Goal: Obtain resource: Download file/media

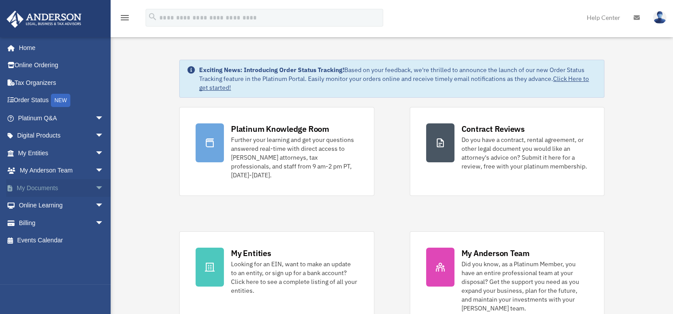
click at [62, 186] on link "My Documents arrow_drop_down" at bounding box center [61, 188] width 111 height 18
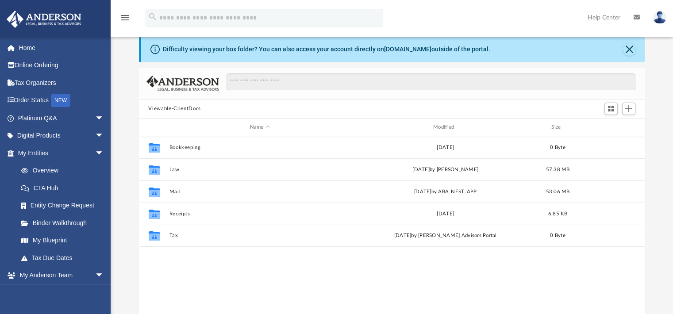
scroll to position [19, 0]
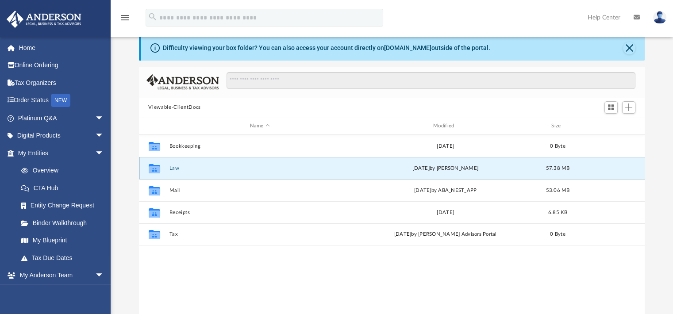
click at [175, 170] on button "Law" at bounding box center [259, 169] width 181 height 6
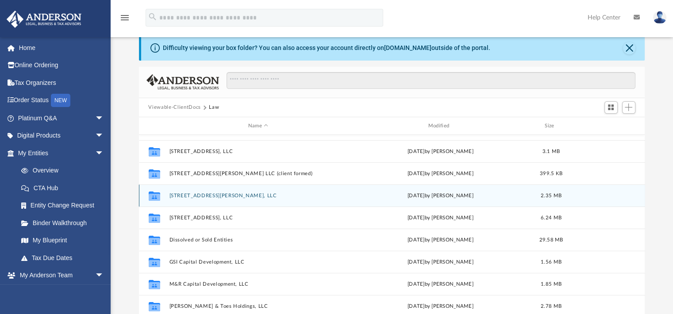
scroll to position [39, 0]
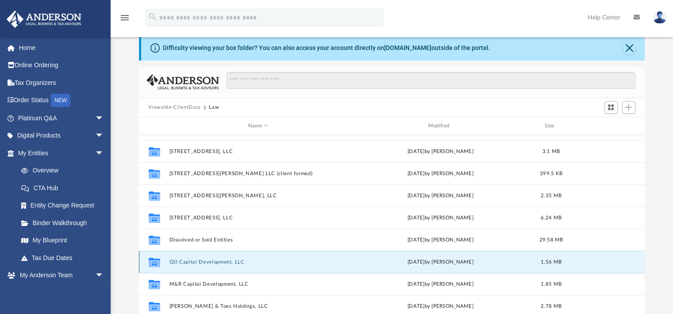
click at [218, 263] on button "GSI Capital Development, LLC" at bounding box center [258, 262] width 178 height 6
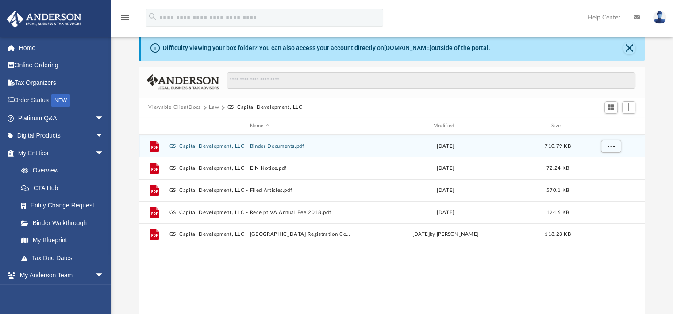
scroll to position [0, 0]
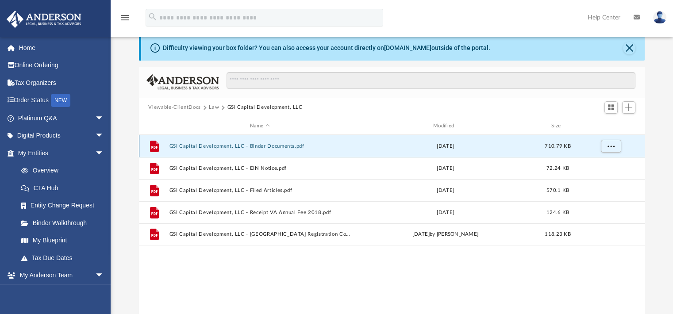
click at [242, 145] on button "GSI Capital Development, LLC - Binder Documents.pdf" at bounding box center [259, 146] width 181 height 6
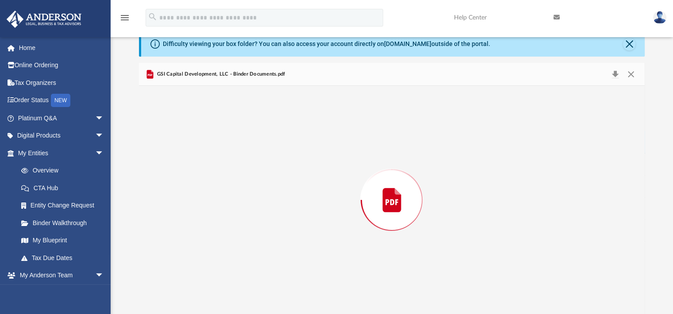
scroll to position [1195, 0]
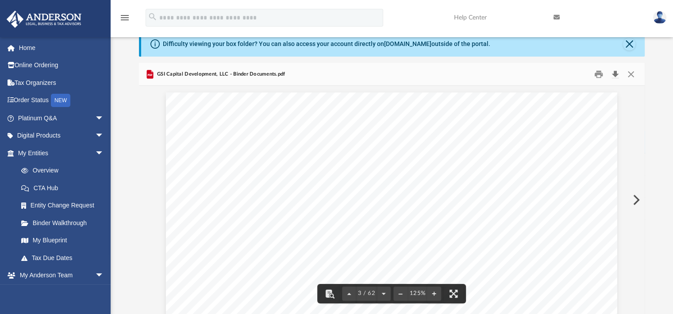
click at [614, 70] on button "Download" at bounding box center [616, 74] width 16 height 14
click at [632, 72] on button "Close" at bounding box center [631, 74] width 16 height 14
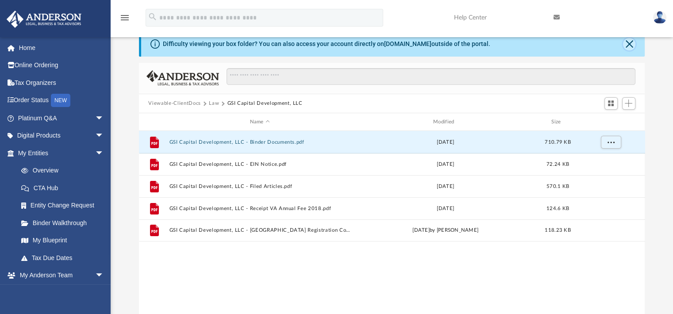
click at [628, 39] on button "Close" at bounding box center [629, 44] width 12 height 12
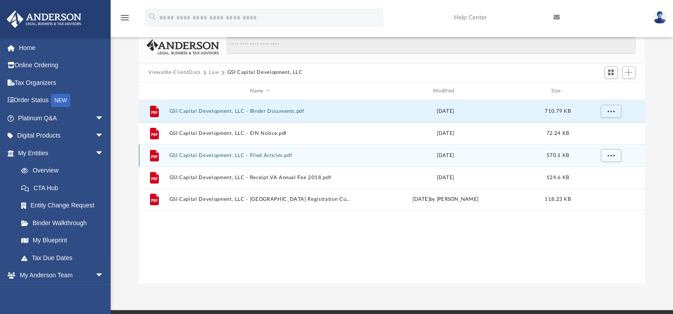
scroll to position [0, 0]
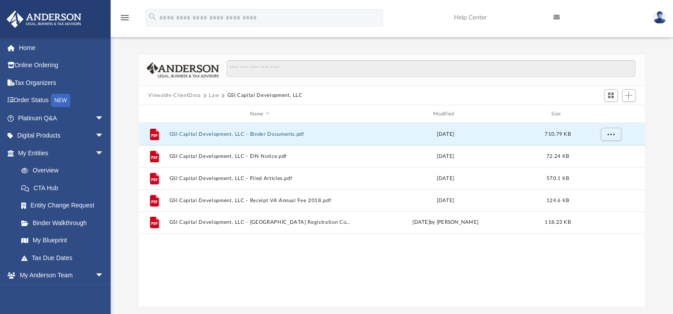
click at [213, 93] on button "Law" at bounding box center [214, 96] width 10 height 8
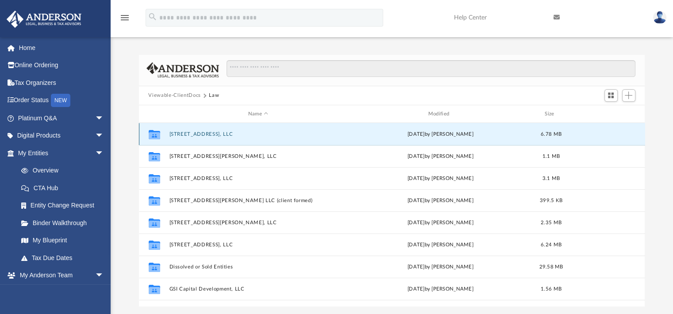
click at [203, 137] on button "2713 Hull St, LLC" at bounding box center [258, 134] width 178 height 6
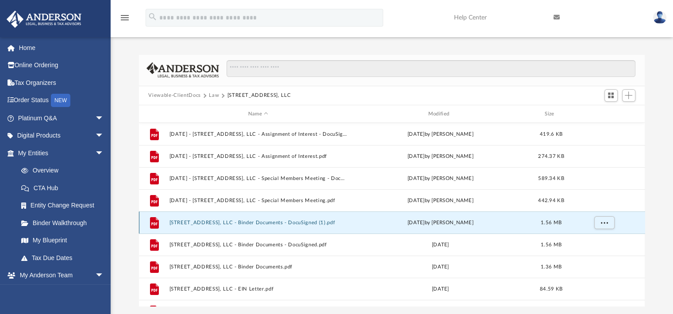
click at [310, 220] on button "2713 Hull St, LLC - Binder Documents - DocuSigned (1).pdf" at bounding box center [258, 223] width 178 height 6
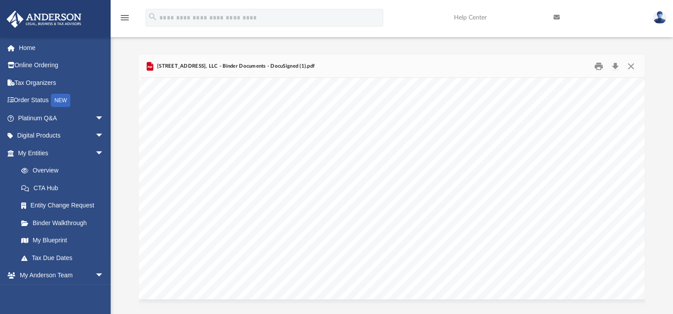
scroll to position [177, 0]
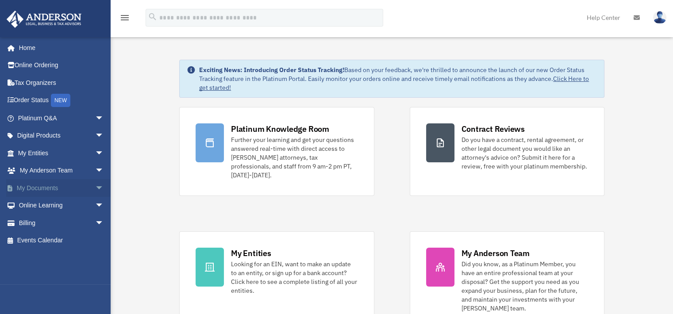
click at [39, 188] on link "My Documents arrow_drop_down" at bounding box center [61, 188] width 111 height 18
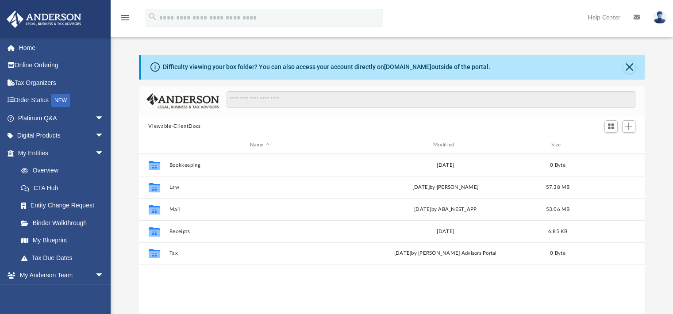
scroll to position [194, 499]
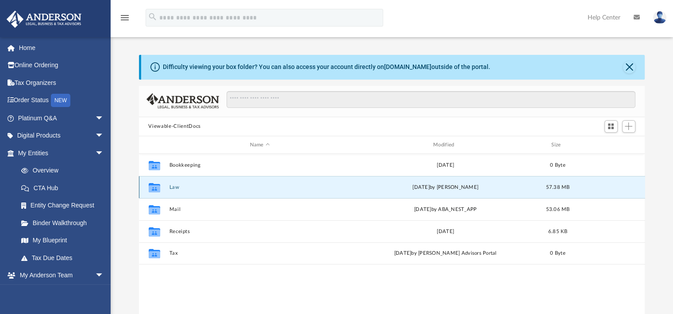
drag, startPoint x: 174, startPoint y: 189, endPoint x: 169, endPoint y: 188, distance: 5.4
click at [169, 188] on div "Collaborated Folder Law Tue Aug 19 2025 by Zoe Doyle 57.38 MB" at bounding box center [392, 187] width 506 height 22
click at [178, 188] on button "Law" at bounding box center [259, 188] width 181 height 6
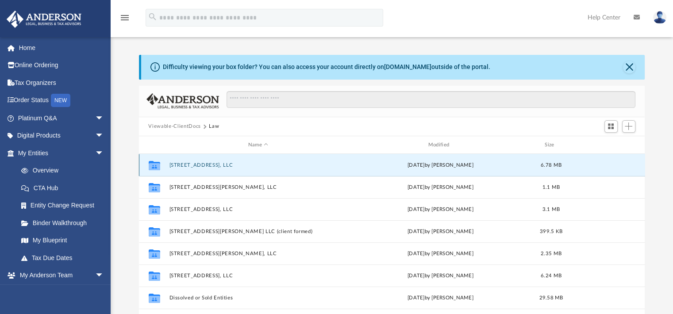
click at [198, 163] on button "[STREET_ADDRESS], LLC" at bounding box center [258, 165] width 178 height 6
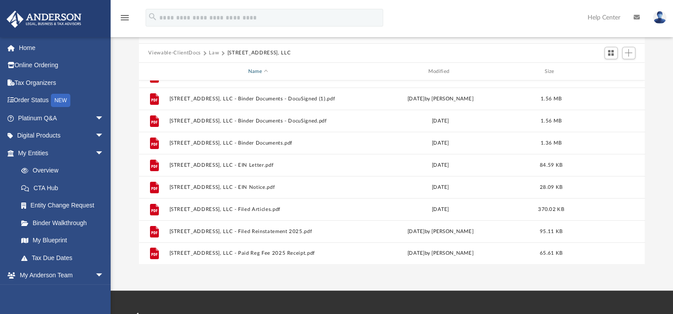
scroll to position [82, 0]
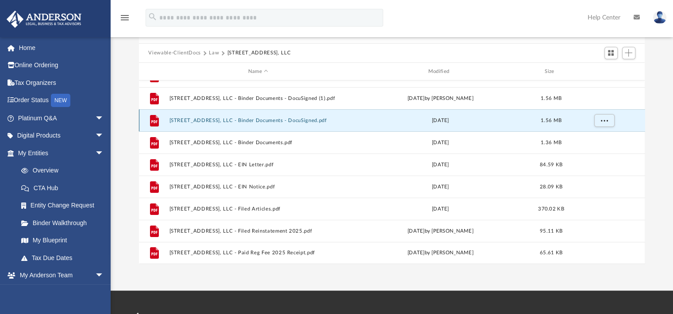
click at [247, 118] on button "2713 Hull St, LLC - Binder Documents - DocuSigned.pdf" at bounding box center [258, 121] width 178 height 6
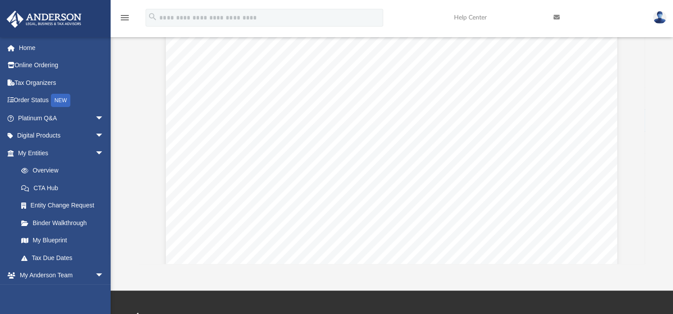
scroll to position [19153, 0]
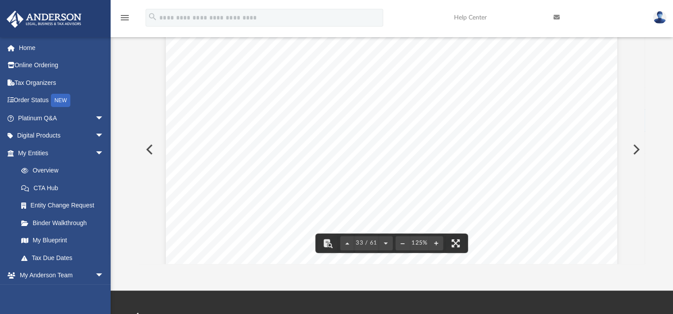
drag, startPoint x: 643, startPoint y: 154, endPoint x: 644, endPoint y: 177, distance: 23.0
click at [644, 177] on div "O perating A greement of 2713 Hull St, LLC Page 7 of 35 By way of illustration,…" at bounding box center [392, 149] width 506 height 228
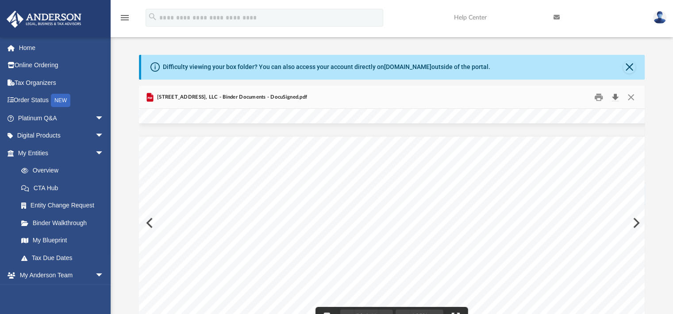
click at [617, 98] on button "Download" at bounding box center [616, 97] width 16 height 14
click at [631, 95] on button "Close" at bounding box center [631, 97] width 16 height 14
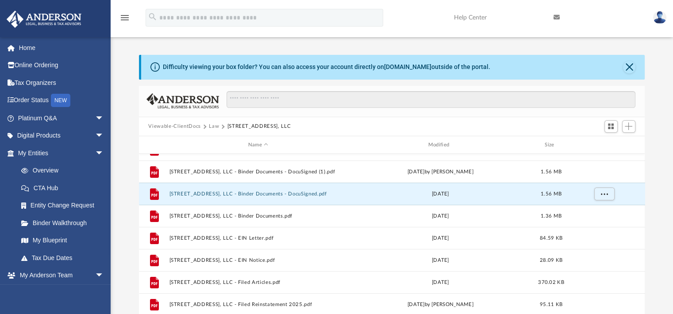
click at [215, 125] on button "Law" at bounding box center [214, 127] width 10 height 8
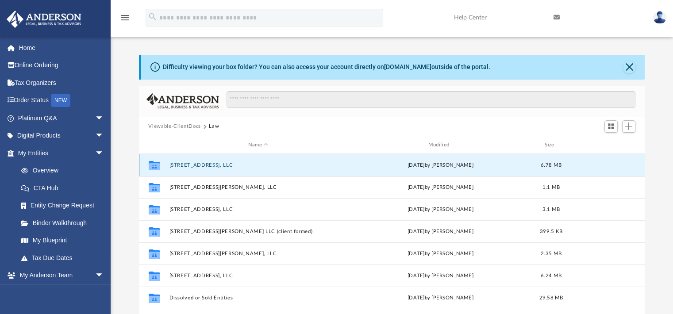
click at [196, 164] on button "[STREET_ADDRESS], LLC" at bounding box center [258, 165] width 178 height 6
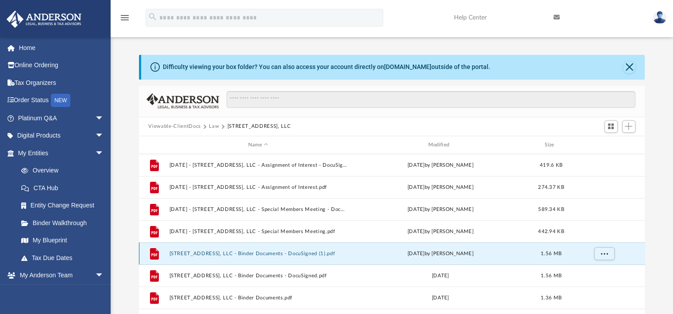
click at [301, 251] on button "2713 Hull St, LLC - Binder Documents - DocuSigned (1).pdf" at bounding box center [258, 254] width 178 height 6
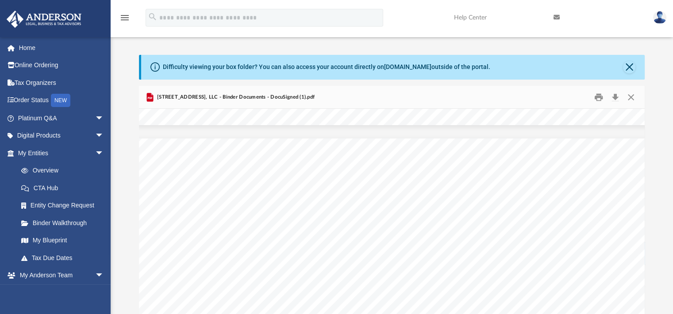
scroll to position [35031, 0]
click at [633, 95] on button "Close" at bounding box center [631, 97] width 16 height 14
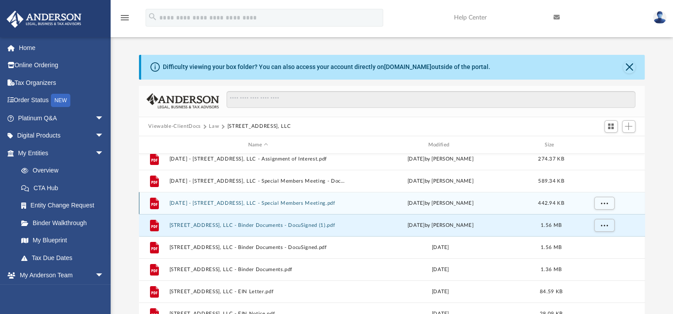
scroll to position [29, 0]
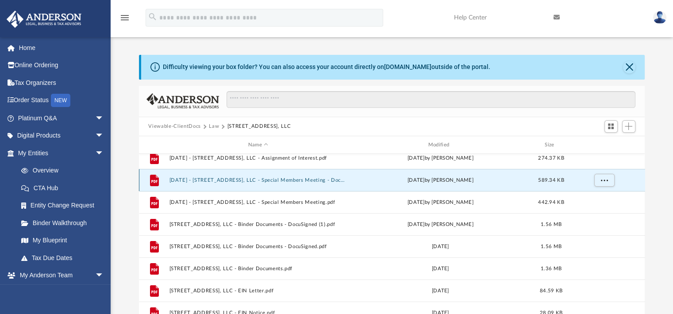
click at [303, 180] on button "2023.07.14 - 2713 Hull St, LLC - Special Members Meeting - DocuSigned.pdf" at bounding box center [258, 180] width 178 height 6
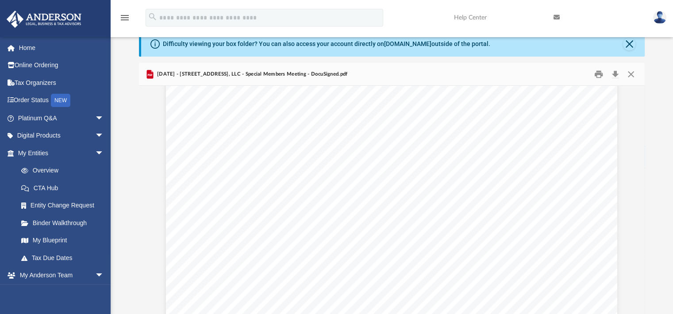
scroll to position [230, 0]
click at [615, 72] on button "Download" at bounding box center [616, 74] width 16 height 14
click at [635, 73] on button "Close" at bounding box center [631, 74] width 16 height 14
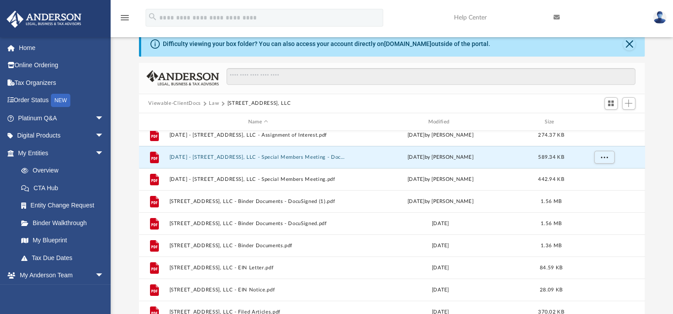
click at [178, 101] on button "Viewable-ClientDocs" at bounding box center [174, 104] width 52 height 8
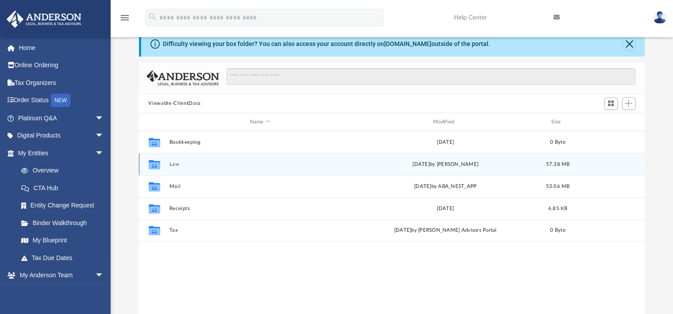
click at [173, 164] on button "Law" at bounding box center [259, 165] width 181 height 6
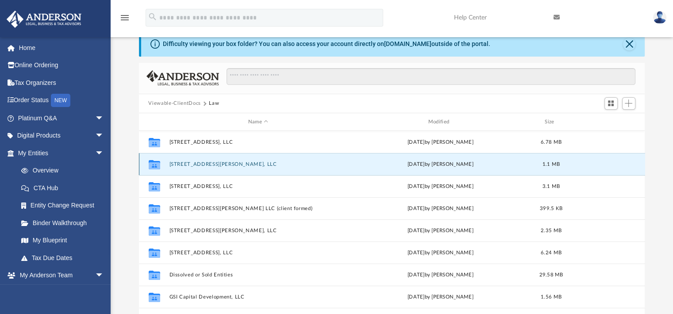
click at [207, 166] on button "[STREET_ADDRESS][PERSON_NAME], LLC" at bounding box center [258, 165] width 178 height 6
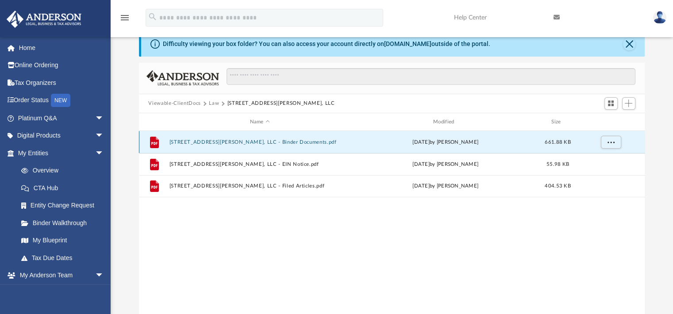
click at [214, 140] on button "3007 Lawson St, LLC - Binder Documents.pdf" at bounding box center [259, 142] width 181 height 6
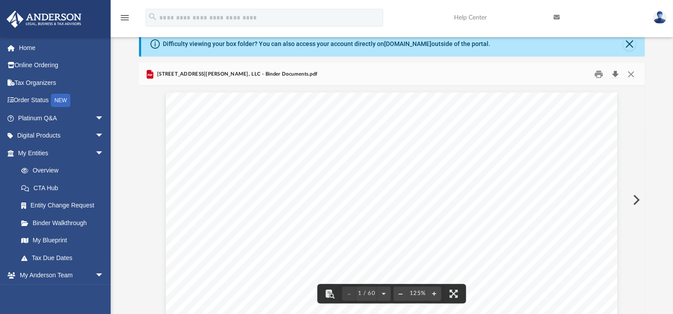
click at [617, 75] on button "Download" at bounding box center [616, 74] width 16 height 14
click at [633, 73] on button "Close" at bounding box center [631, 74] width 16 height 14
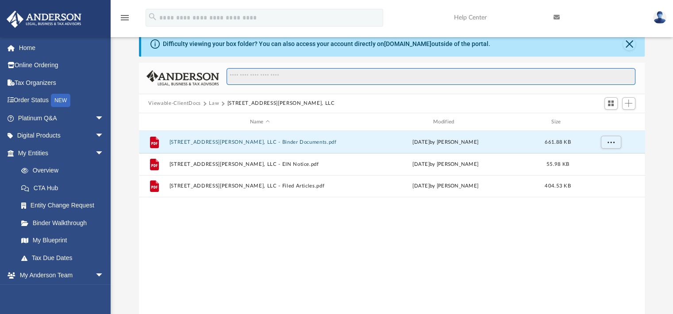
drag, startPoint x: 633, startPoint y: 73, endPoint x: 391, endPoint y: 96, distance: 243.6
click at [391, 96] on div "Viewable-ClientDocs Law 3007 Lawson St, LLC Name Modified Size File 3007 Lawson…" at bounding box center [392, 189] width 506 height 252
click at [214, 102] on button "Law" at bounding box center [214, 104] width 10 height 8
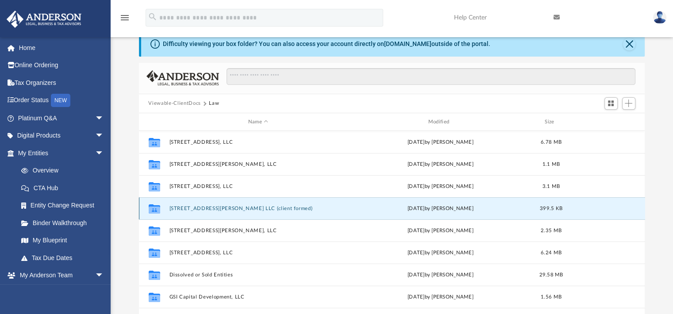
click at [215, 208] on button "3909 Corbin Street LLC (client formed)" at bounding box center [258, 209] width 178 height 6
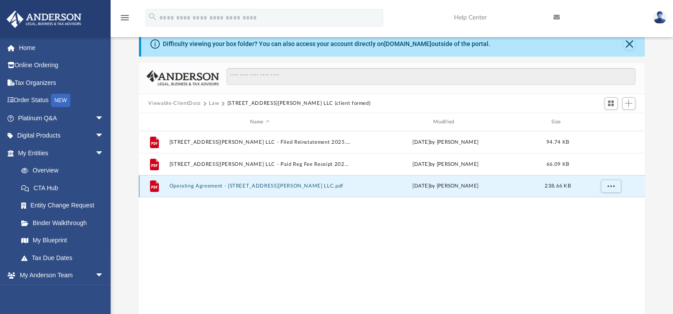
click at [216, 184] on button "Operating Agreement - 3909 Corbin Street LLC.pdf" at bounding box center [259, 187] width 181 height 6
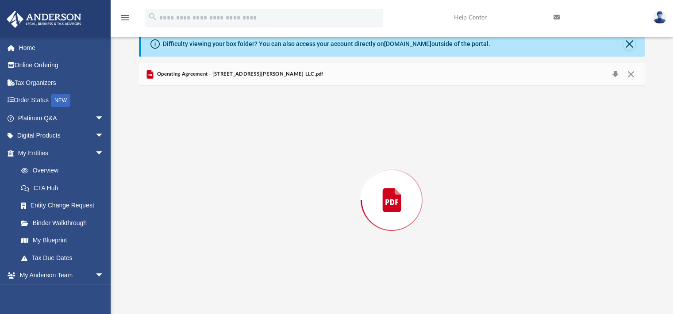
scroll to position [5378, 0]
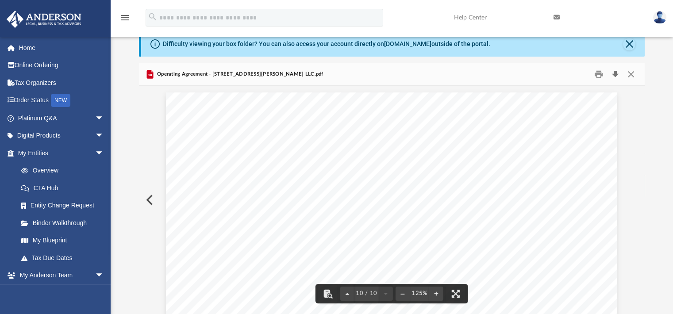
click at [616, 72] on button "Download" at bounding box center [616, 74] width 16 height 14
click at [634, 74] on button "Close" at bounding box center [631, 74] width 16 height 14
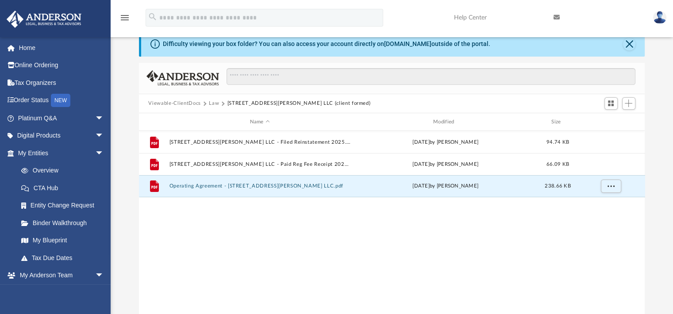
click at [211, 104] on button "Law" at bounding box center [214, 104] width 10 height 8
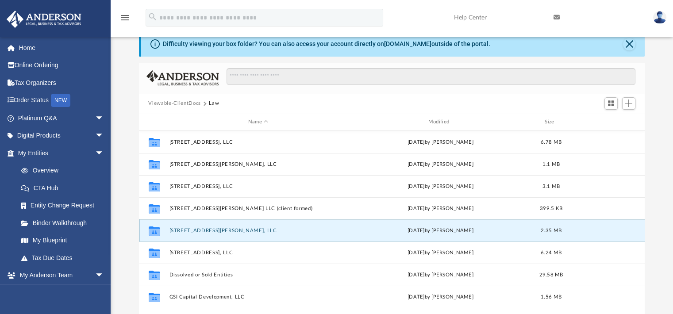
click at [199, 230] on button "[STREET_ADDRESS][PERSON_NAME], LLC" at bounding box center [258, 231] width 178 height 6
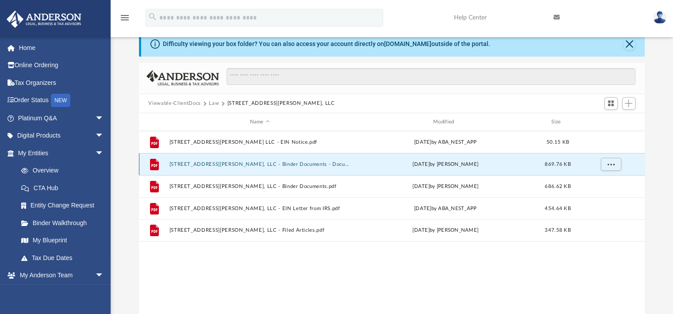
click at [221, 162] on button "5109 Eanes Lane, LLC - Binder Documents - DocuSigned.pdf" at bounding box center [259, 165] width 181 height 6
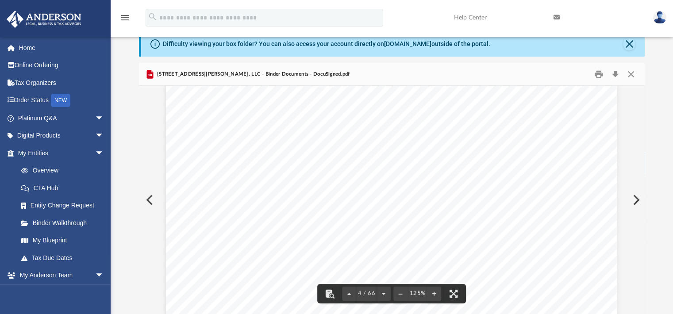
scroll to position [2085, 0]
click at [614, 77] on button "Download" at bounding box center [616, 74] width 16 height 14
click at [634, 74] on button "Close" at bounding box center [631, 74] width 16 height 14
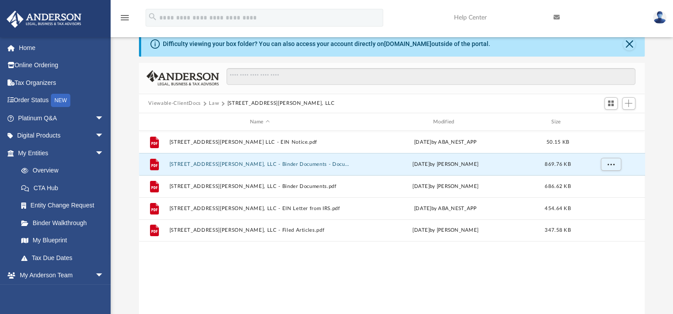
click at [212, 102] on button "Law" at bounding box center [214, 104] width 10 height 8
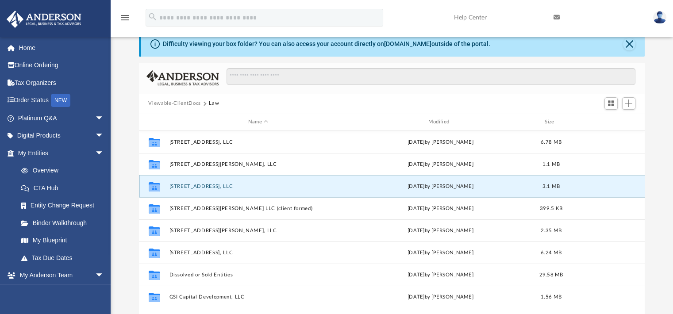
click at [209, 185] on button "[STREET_ADDRESS], LLC" at bounding box center [258, 187] width 178 height 6
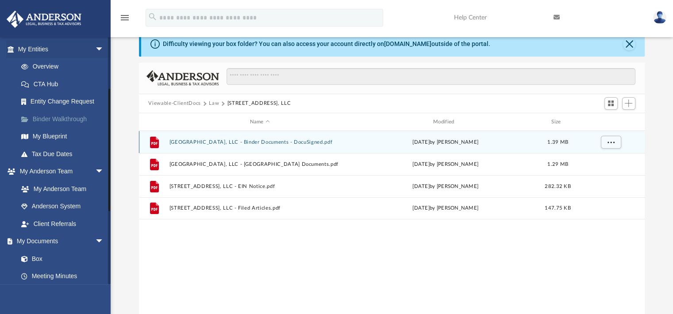
scroll to position [81, 0]
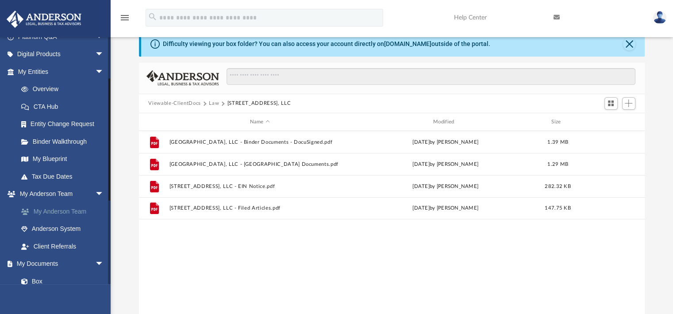
click at [40, 215] on link "My Anderson Team" at bounding box center [64, 212] width 105 height 18
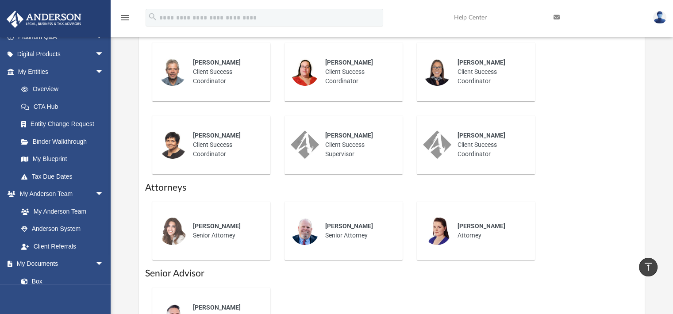
scroll to position [388, 0]
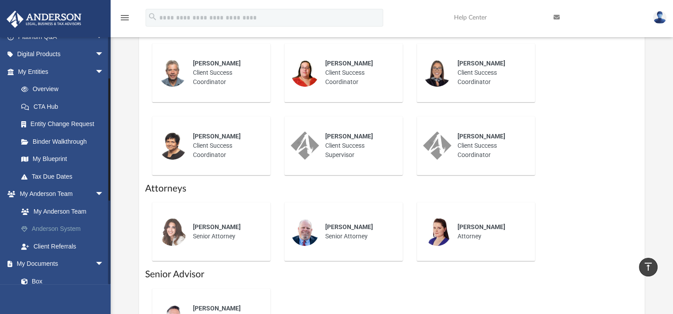
click at [73, 225] on link "Anderson System" at bounding box center [64, 229] width 105 height 18
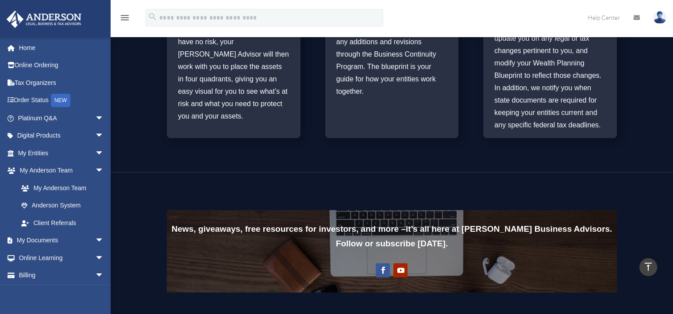
scroll to position [536, 0]
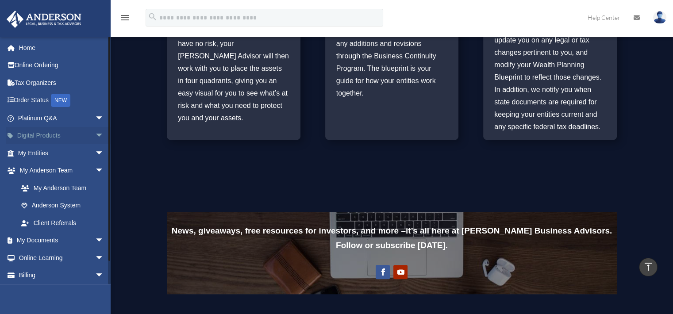
click at [96, 135] on span "arrow_drop_down" at bounding box center [104, 136] width 18 height 18
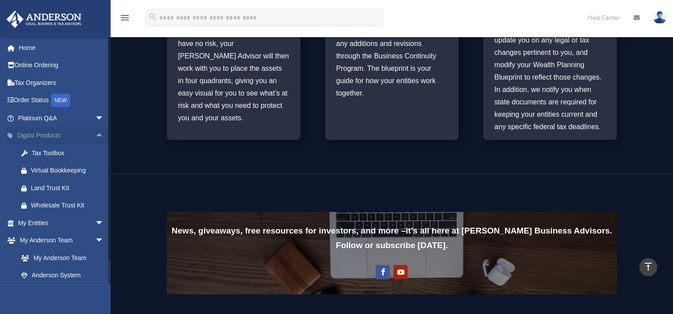
click at [96, 135] on span "arrow_drop_up" at bounding box center [104, 136] width 18 height 18
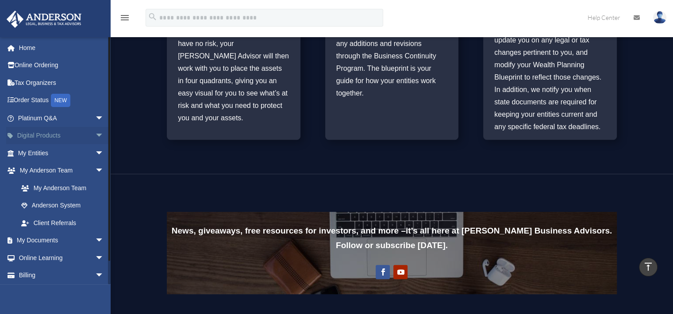
click at [95, 135] on span "arrow_drop_down" at bounding box center [104, 136] width 18 height 18
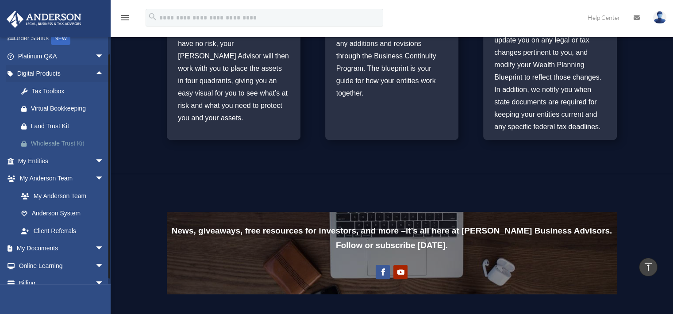
scroll to position [89, 0]
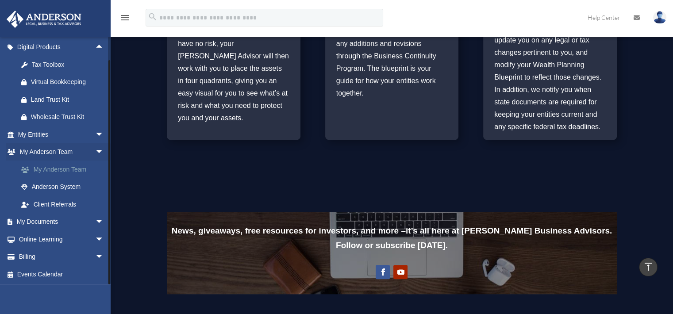
click at [77, 169] on link "My Anderson Team" at bounding box center [64, 170] width 105 height 18
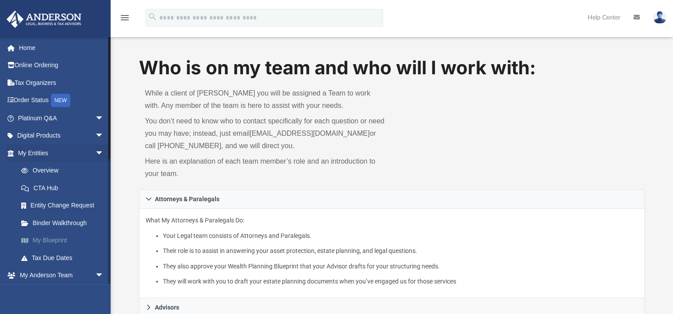
click at [56, 243] on link "My Blueprint" at bounding box center [64, 241] width 105 height 18
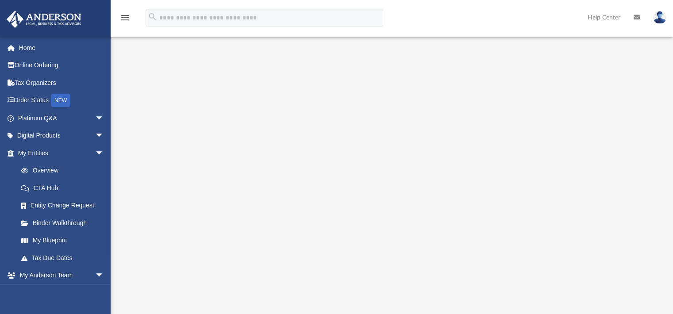
scroll to position [47, 0]
click at [46, 150] on link "My Entities arrow_drop_down" at bounding box center [61, 153] width 111 height 18
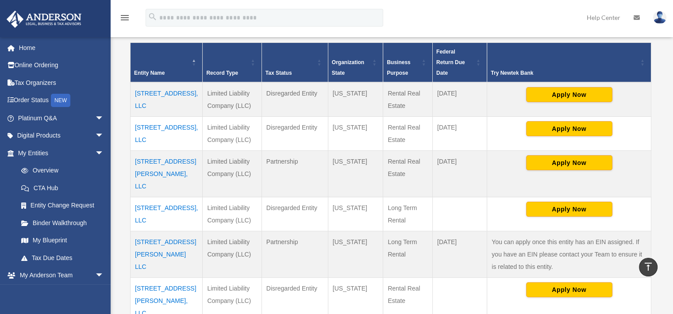
scroll to position [179, 0]
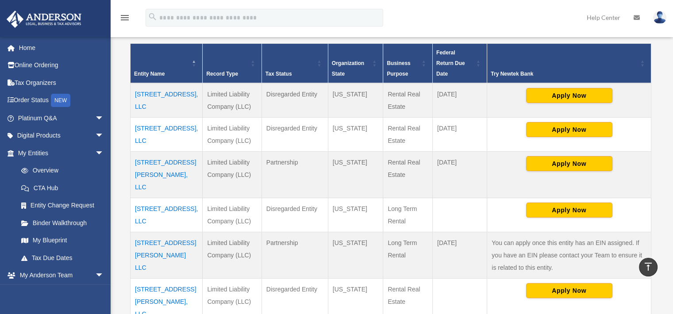
click at [175, 198] on td "[STREET_ADDRESS], LLC" at bounding box center [167, 215] width 72 height 34
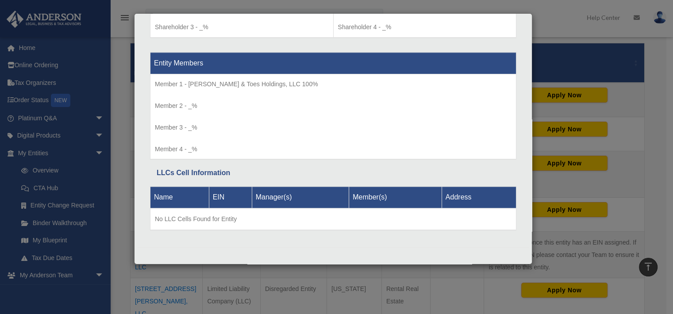
scroll to position [812, 0]
click at [646, 107] on div "Details × Articles Sent Organizational Date" at bounding box center [336, 157] width 673 height 314
